Goal: Task Accomplishment & Management: Use online tool/utility

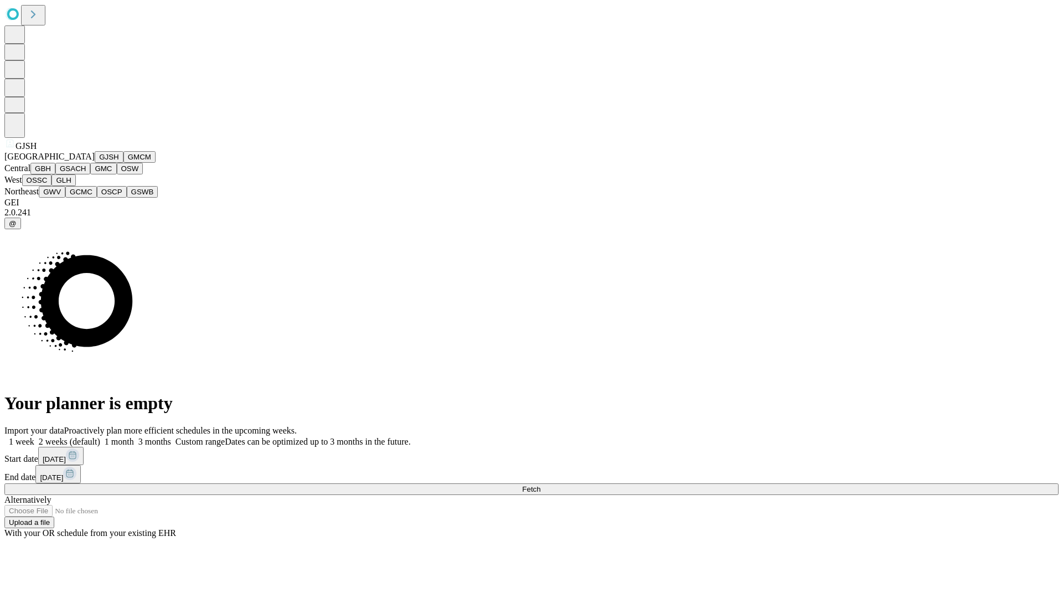
click at [95, 163] on button "GJSH" at bounding box center [109, 157] width 29 height 12
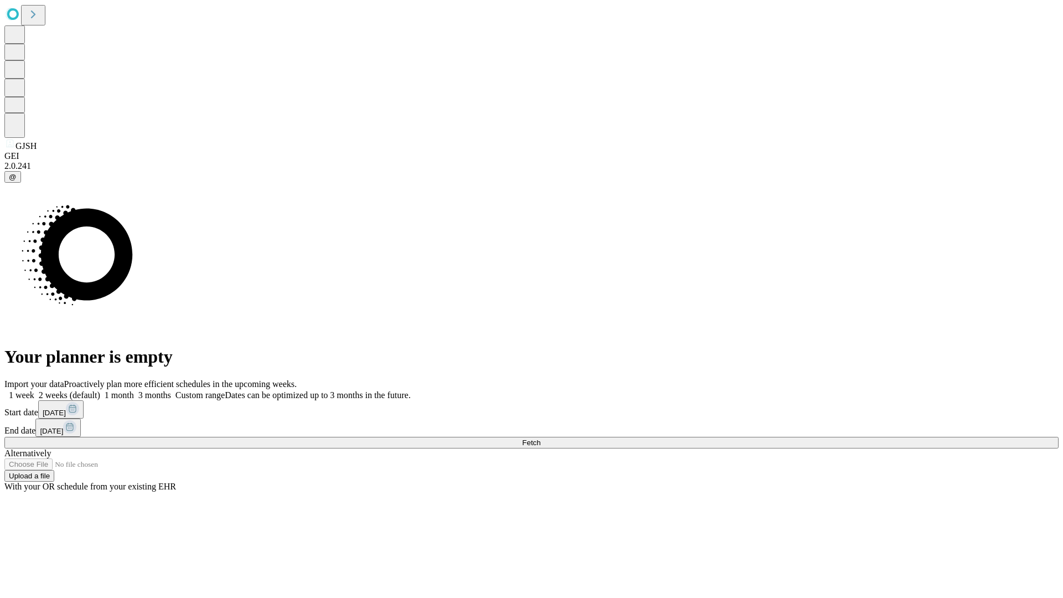
click at [34, 390] on label "1 week" at bounding box center [19, 394] width 30 height 9
click at [541, 439] on span "Fetch" at bounding box center [531, 443] width 18 height 8
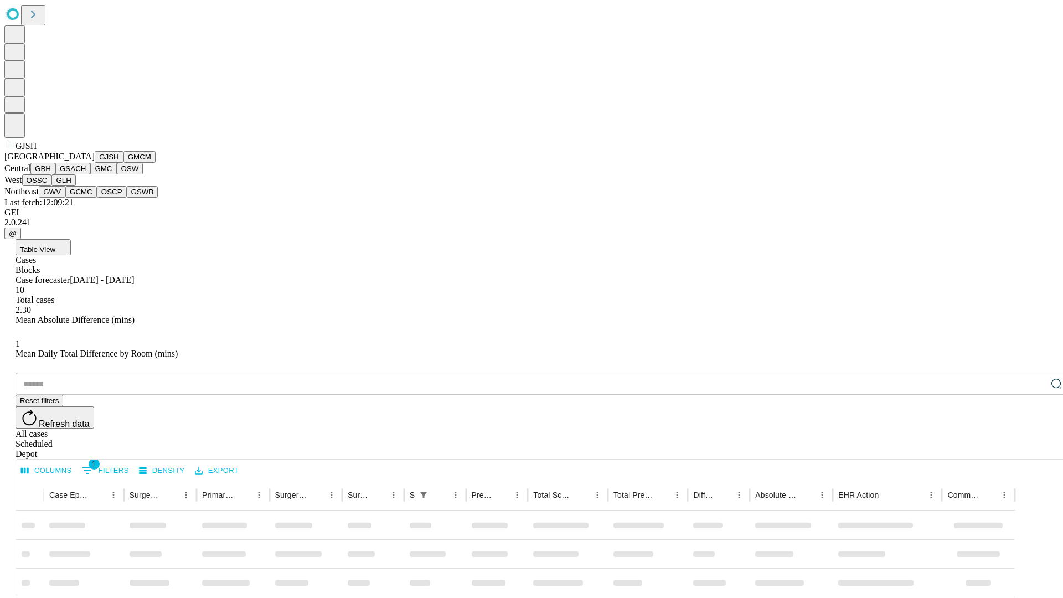
click at [124, 163] on button "GMCM" at bounding box center [140, 157] width 32 height 12
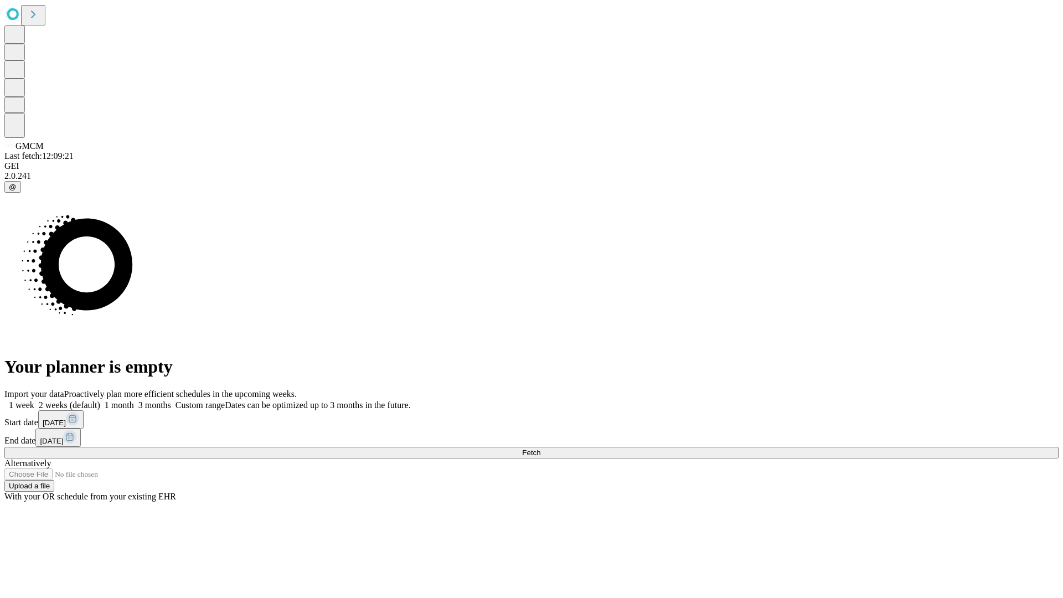
click at [34, 400] on label "1 week" at bounding box center [19, 404] width 30 height 9
click at [541, 449] on span "Fetch" at bounding box center [531, 453] width 18 height 8
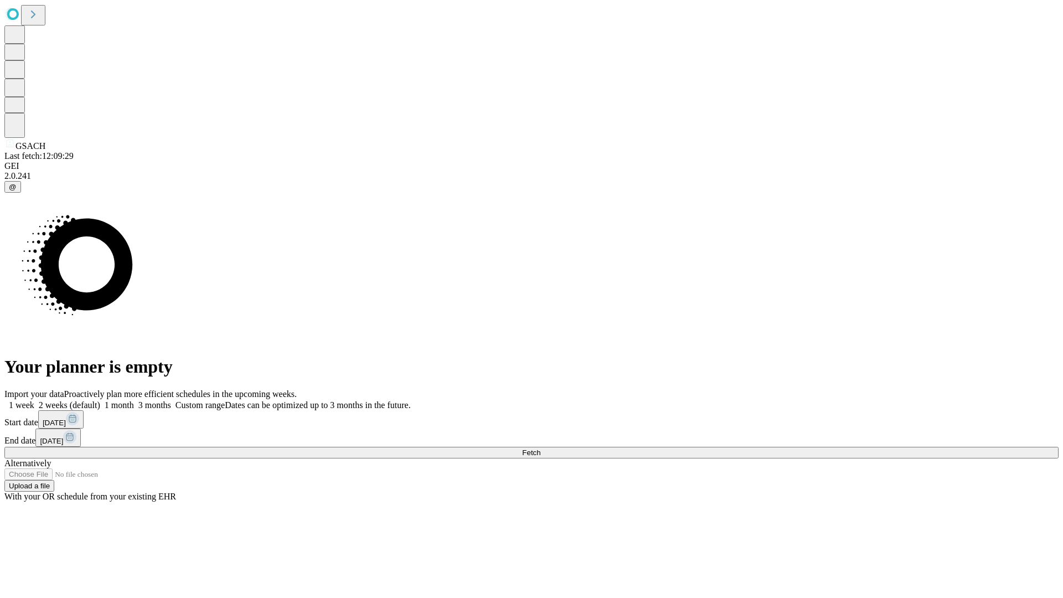
click at [541, 449] on span "Fetch" at bounding box center [531, 453] width 18 height 8
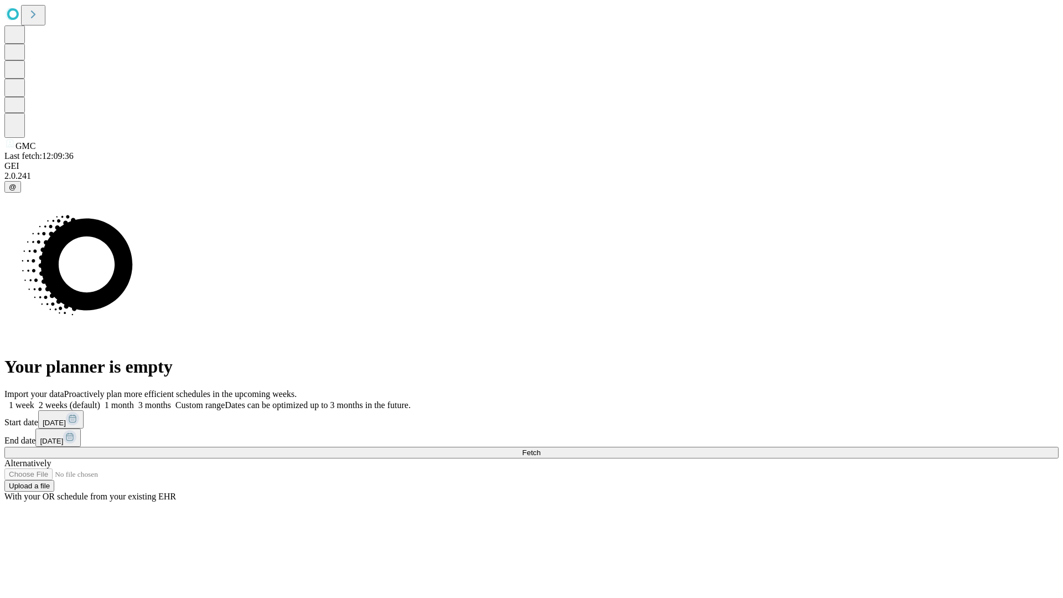
click at [34, 400] on label "1 week" at bounding box center [19, 404] width 30 height 9
click at [541, 449] on span "Fetch" at bounding box center [531, 453] width 18 height 8
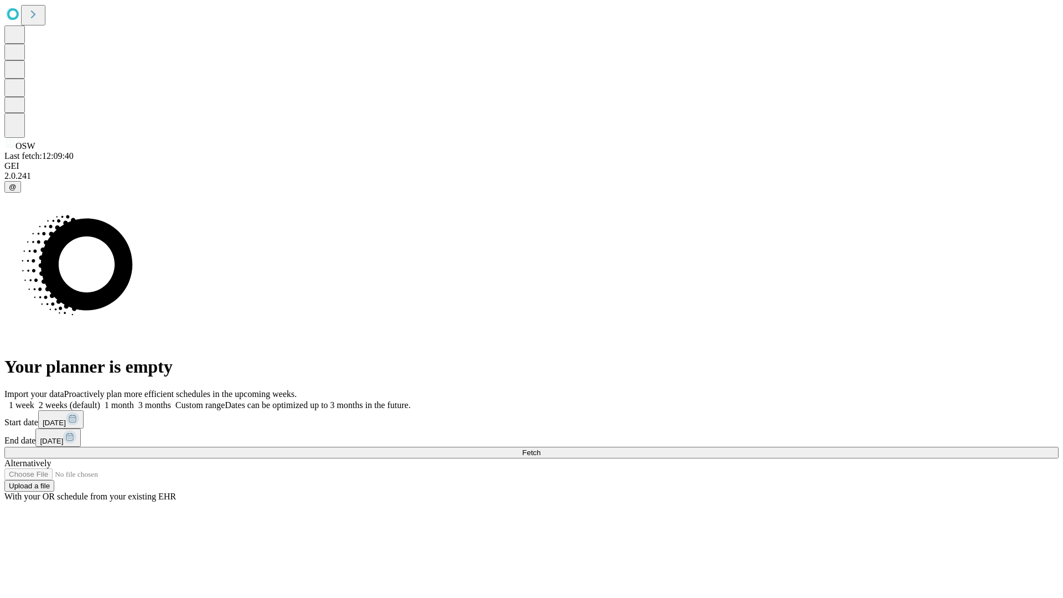
click at [34, 400] on label "1 week" at bounding box center [19, 404] width 30 height 9
click at [541, 449] on span "Fetch" at bounding box center [531, 453] width 18 height 8
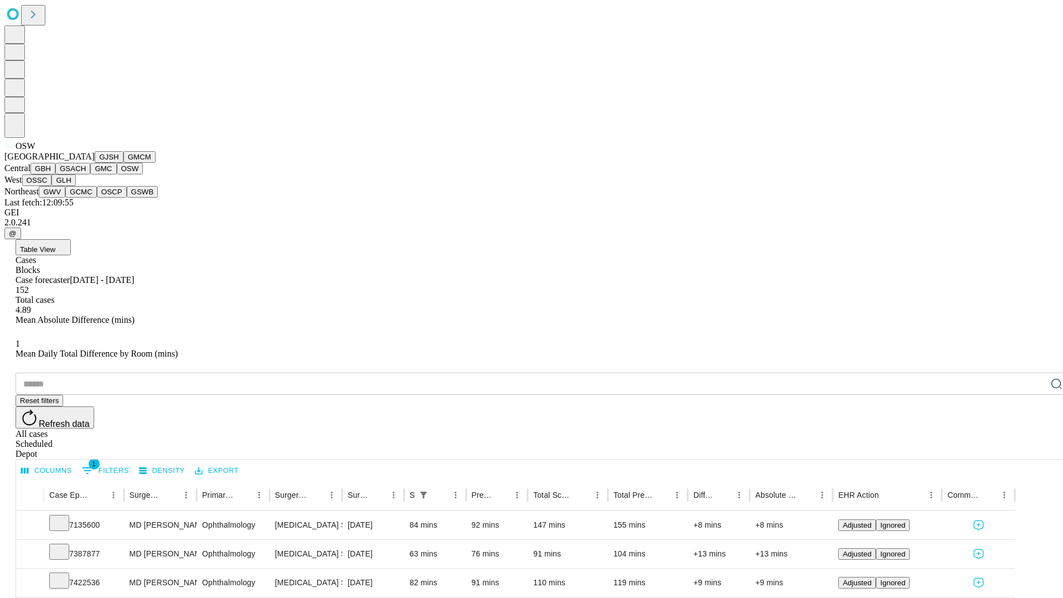
click at [52, 186] on button "OSSC" at bounding box center [37, 180] width 30 height 12
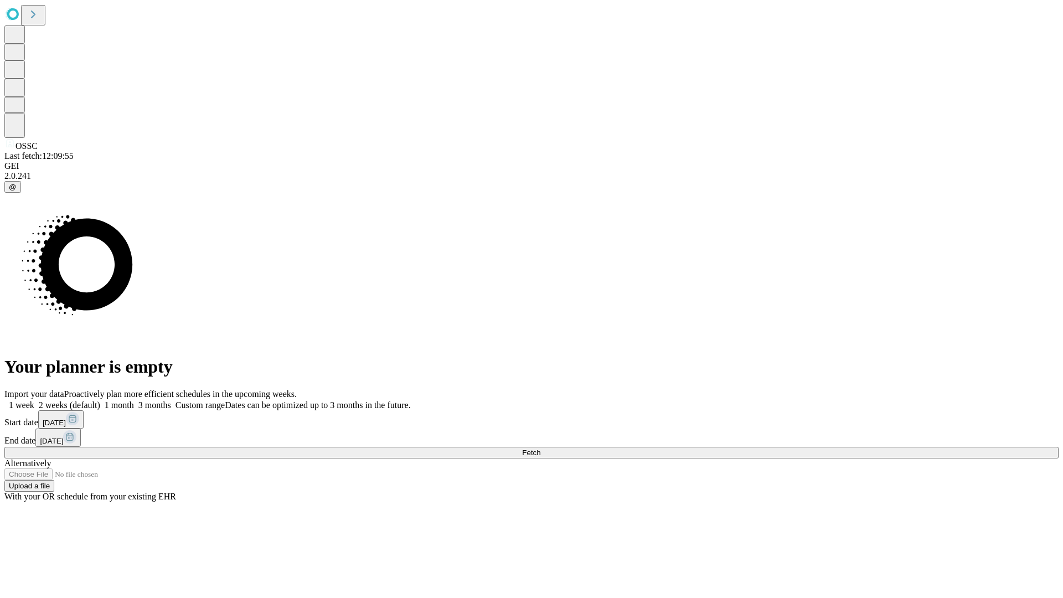
click at [34, 400] on label "1 week" at bounding box center [19, 404] width 30 height 9
click at [541, 449] on span "Fetch" at bounding box center [531, 453] width 18 height 8
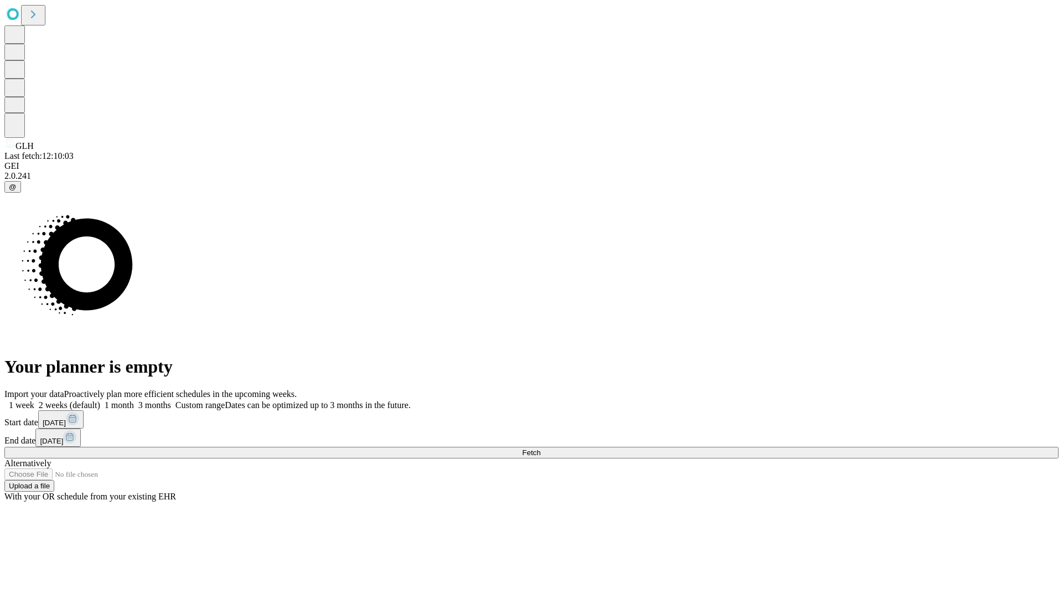
click at [34, 400] on label "1 week" at bounding box center [19, 404] width 30 height 9
click at [541, 449] on span "Fetch" at bounding box center [531, 453] width 18 height 8
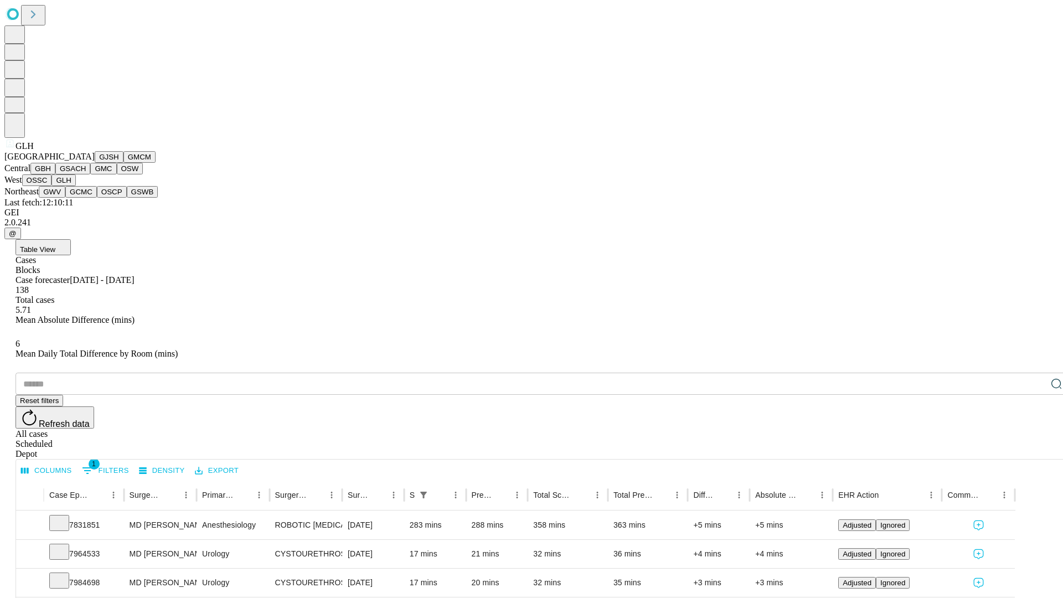
click at [65, 198] on button "GWV" at bounding box center [52, 192] width 27 height 12
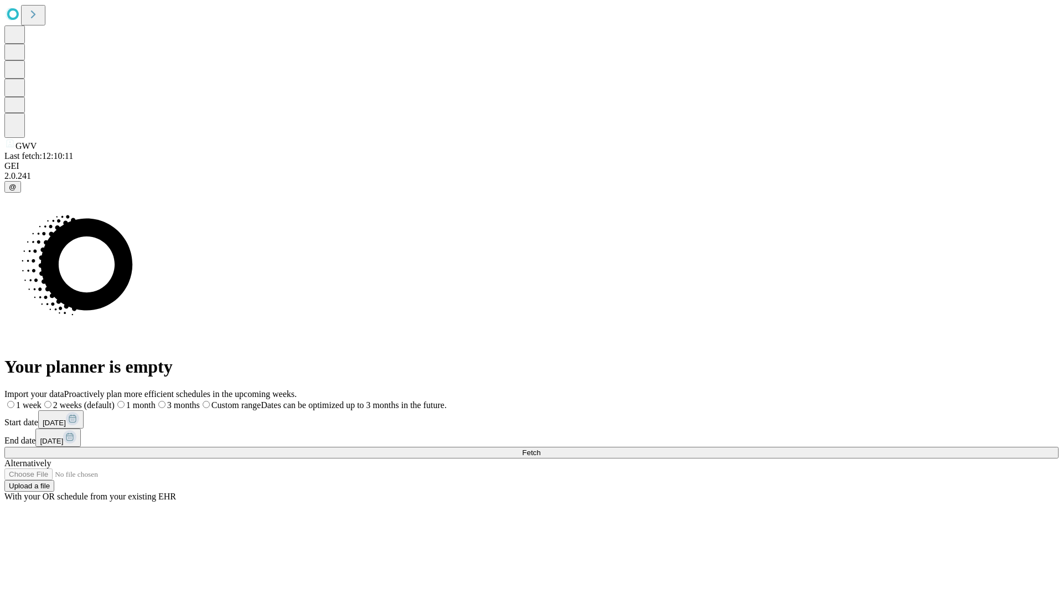
click at [42, 400] on label "1 week" at bounding box center [22, 404] width 37 height 9
click at [541, 449] on span "Fetch" at bounding box center [531, 453] width 18 height 8
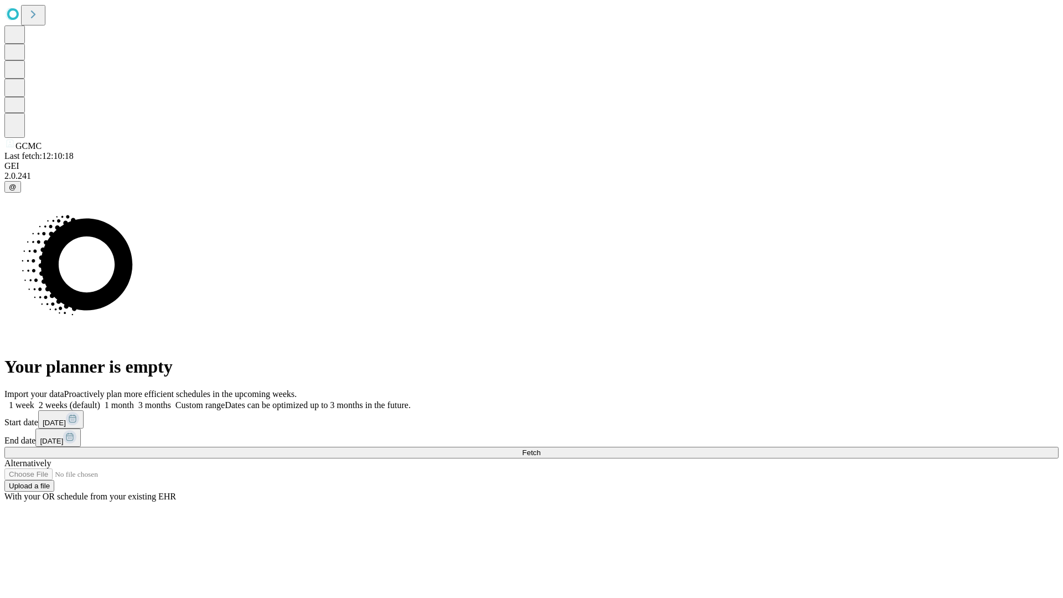
click at [541, 449] on span "Fetch" at bounding box center [531, 453] width 18 height 8
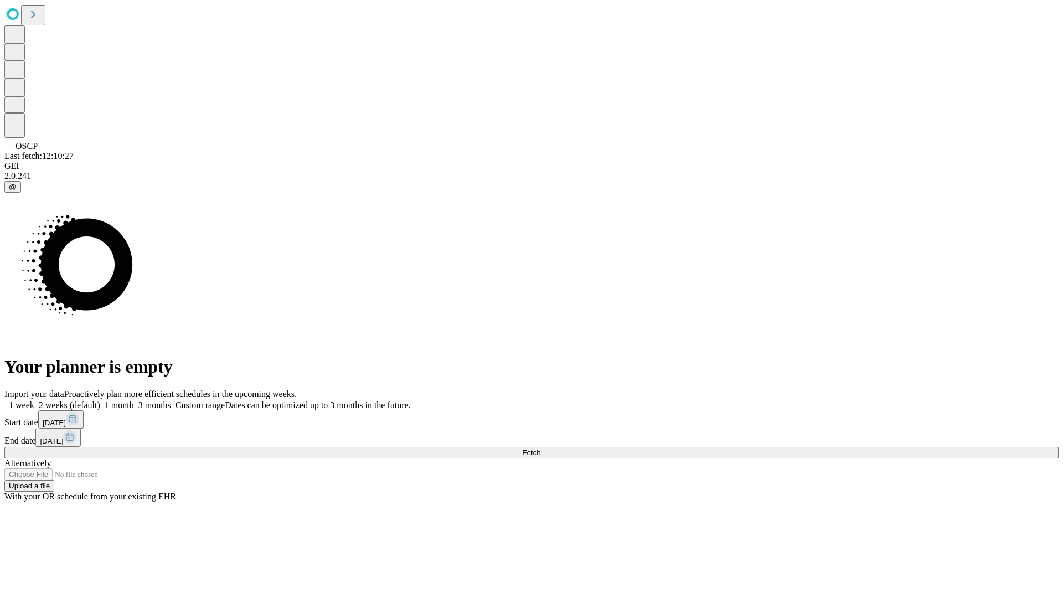
click at [541, 449] on span "Fetch" at bounding box center [531, 453] width 18 height 8
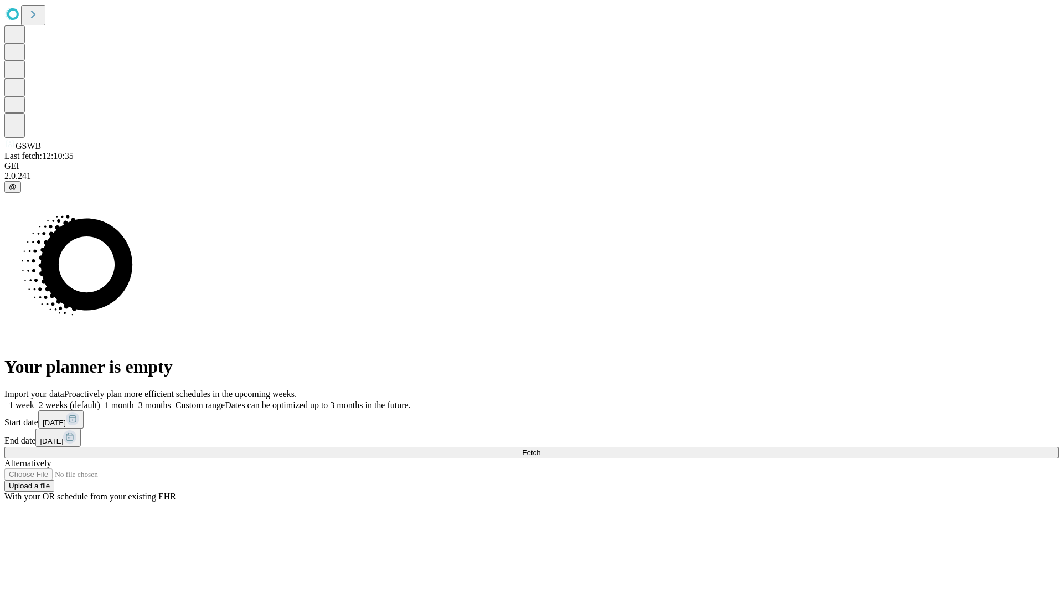
click at [34, 400] on label "1 week" at bounding box center [19, 404] width 30 height 9
click at [541, 449] on span "Fetch" at bounding box center [531, 453] width 18 height 8
